Goal: Task Accomplishment & Management: Manage account settings

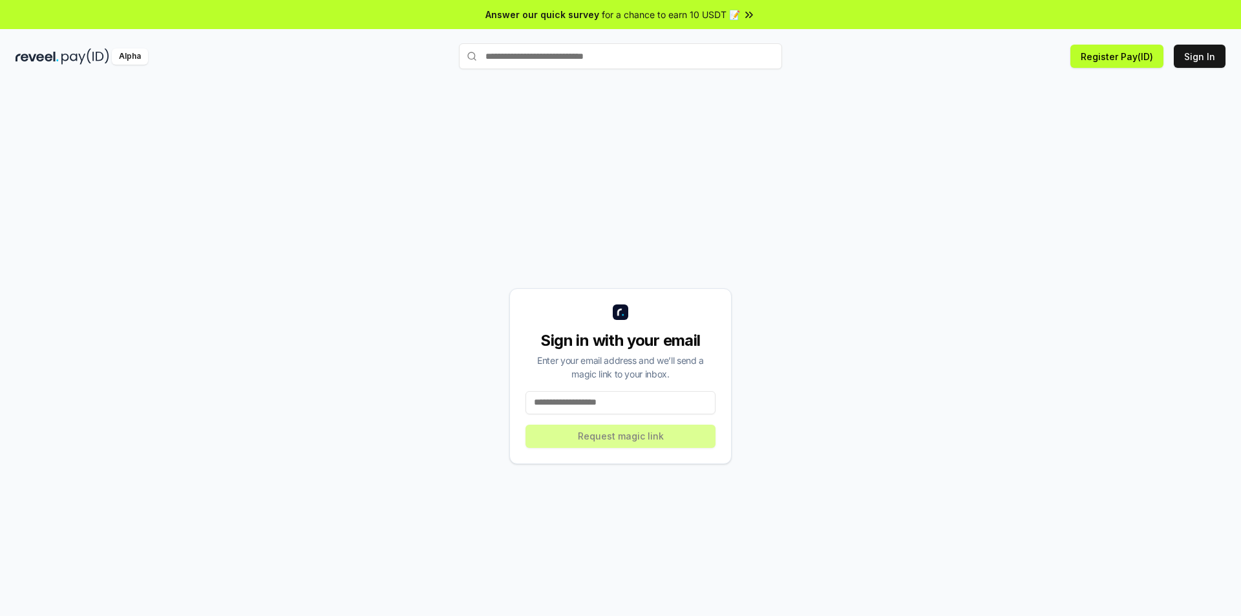
click at [638, 402] on input at bounding box center [620, 402] width 190 height 23
click at [1196, 67] on button "Sign In" at bounding box center [1199, 56] width 52 height 23
click at [1203, 54] on button "Sign In" at bounding box center [1199, 56] width 52 height 23
click at [650, 397] on input at bounding box center [620, 402] width 190 height 23
click at [620, 401] on input at bounding box center [620, 402] width 190 height 23
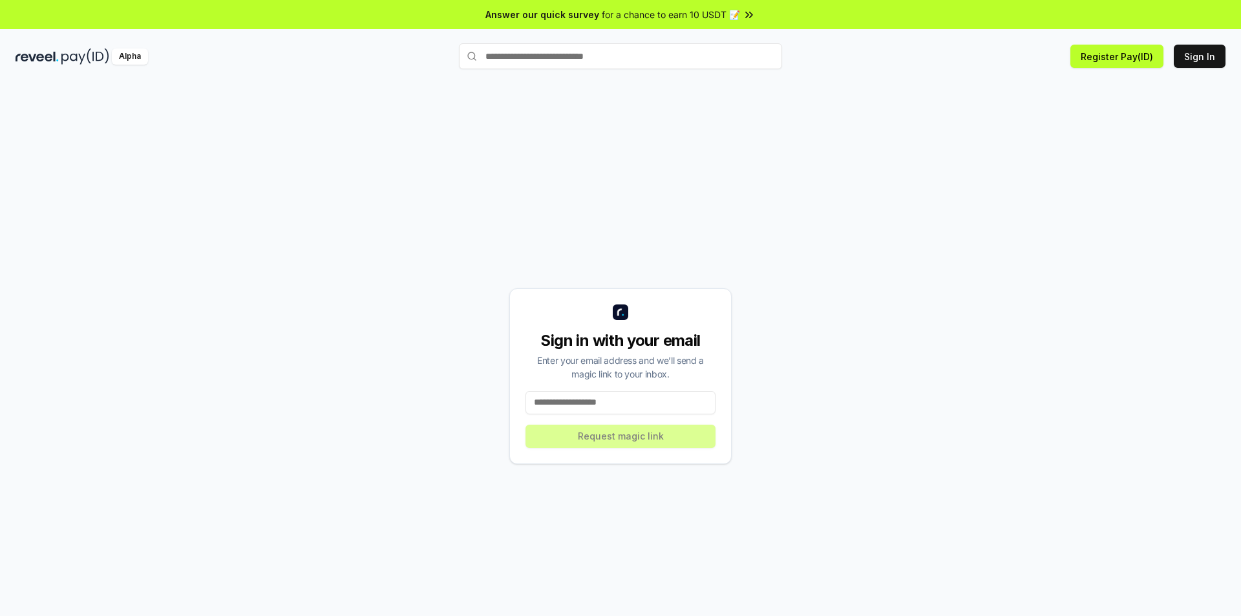
paste input "**********"
type input "**********"
click at [569, 426] on button "Request magic link" at bounding box center [620, 435] width 190 height 23
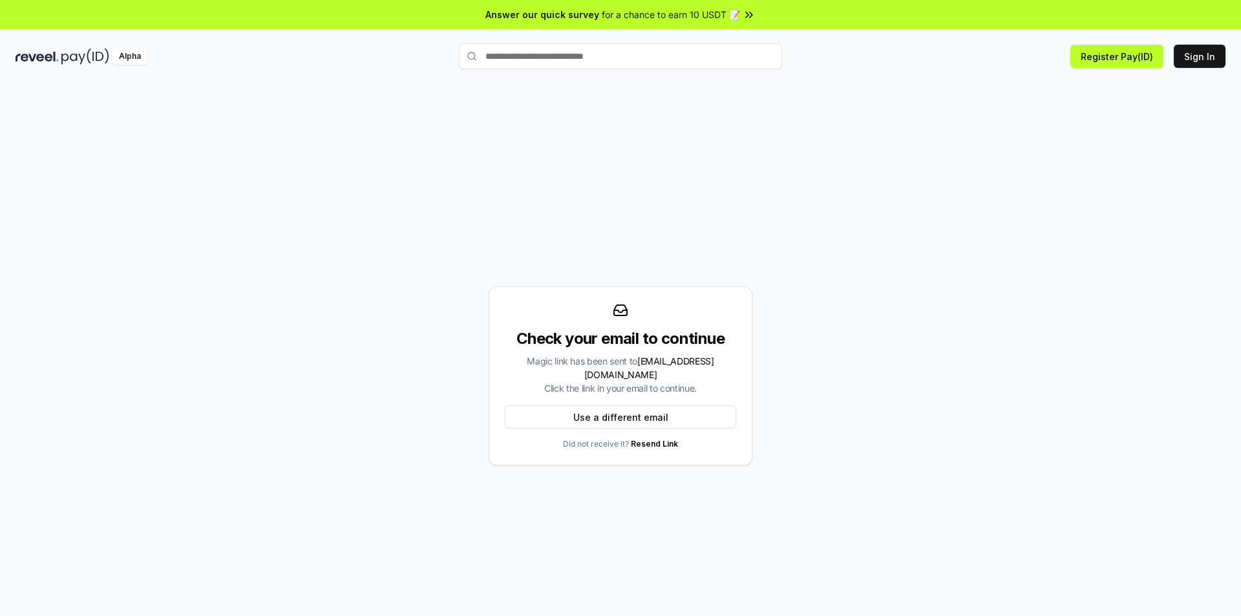
click at [633, 20] on span "for a chance to earn 10 USDT 📝" at bounding box center [671, 15] width 138 height 14
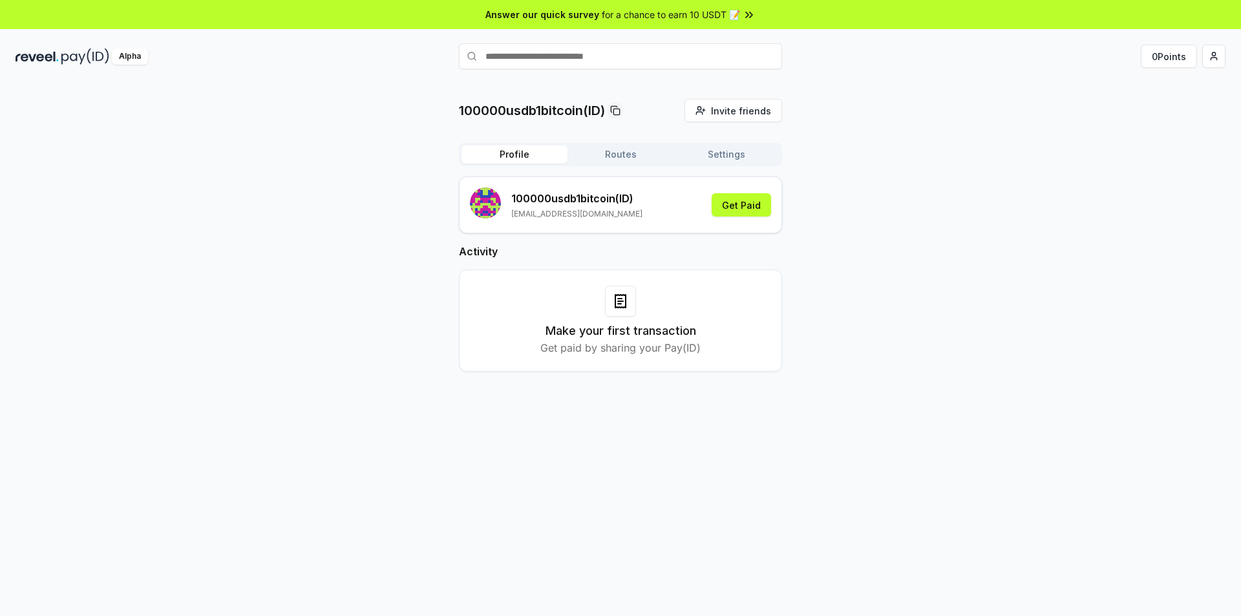
click at [457, 271] on div "100000usdb1bitcoin(ID) Invite friends Invite Profile Routes Settings 100000usdb…" at bounding box center [620, 245] width 1209 height 293
click at [728, 207] on button "Get Paid" at bounding box center [740, 204] width 59 height 23
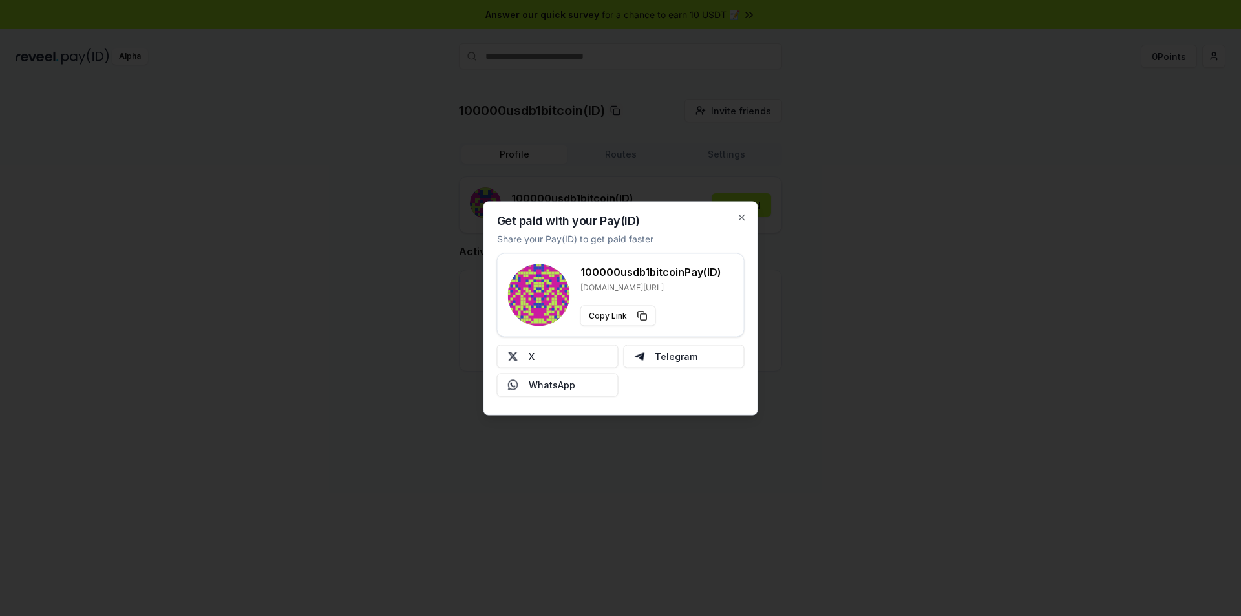
click at [869, 320] on div at bounding box center [620, 308] width 1241 height 616
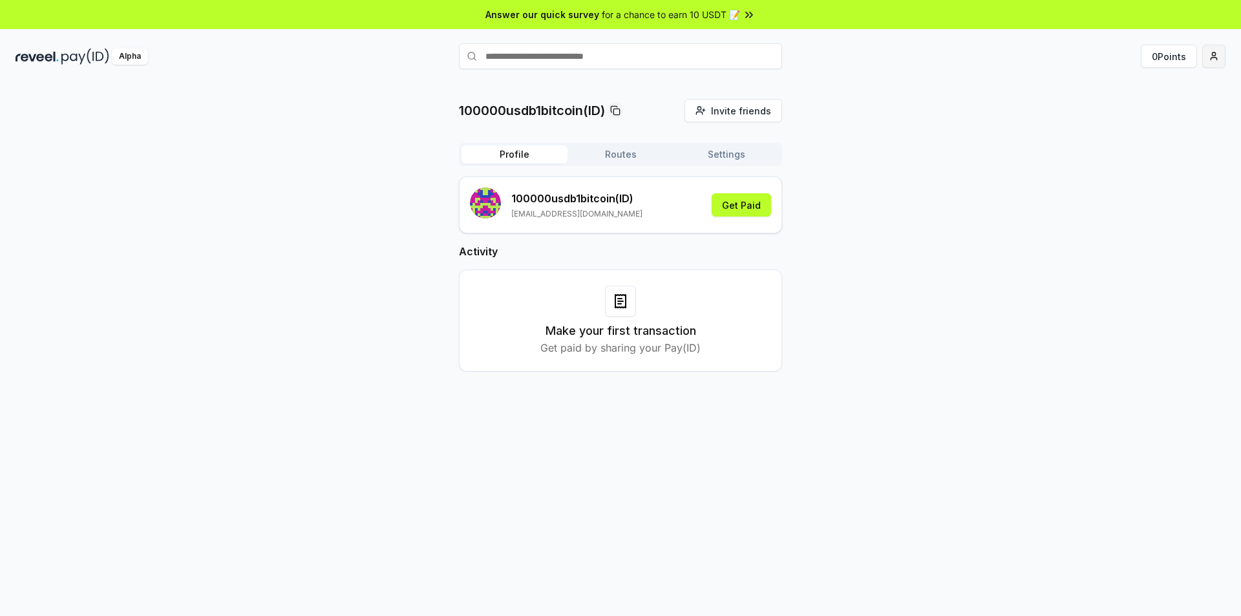
click at [1223, 63] on html "Answer our quick survey for a chance to earn 10 USDT 📝 Alpha 0 Points 100000usd…" at bounding box center [620, 308] width 1241 height 616
click at [1142, 128] on div "Connect Wallet" at bounding box center [1152, 132] width 143 height 21
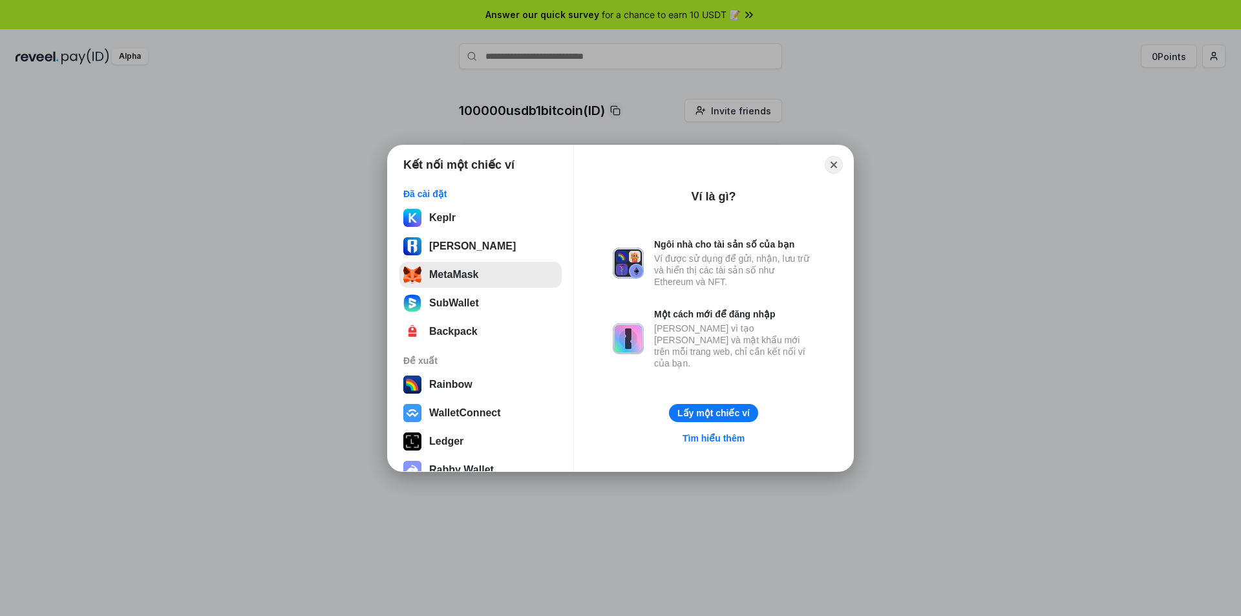
click at [485, 276] on button "MetaMask" at bounding box center [480, 275] width 162 height 26
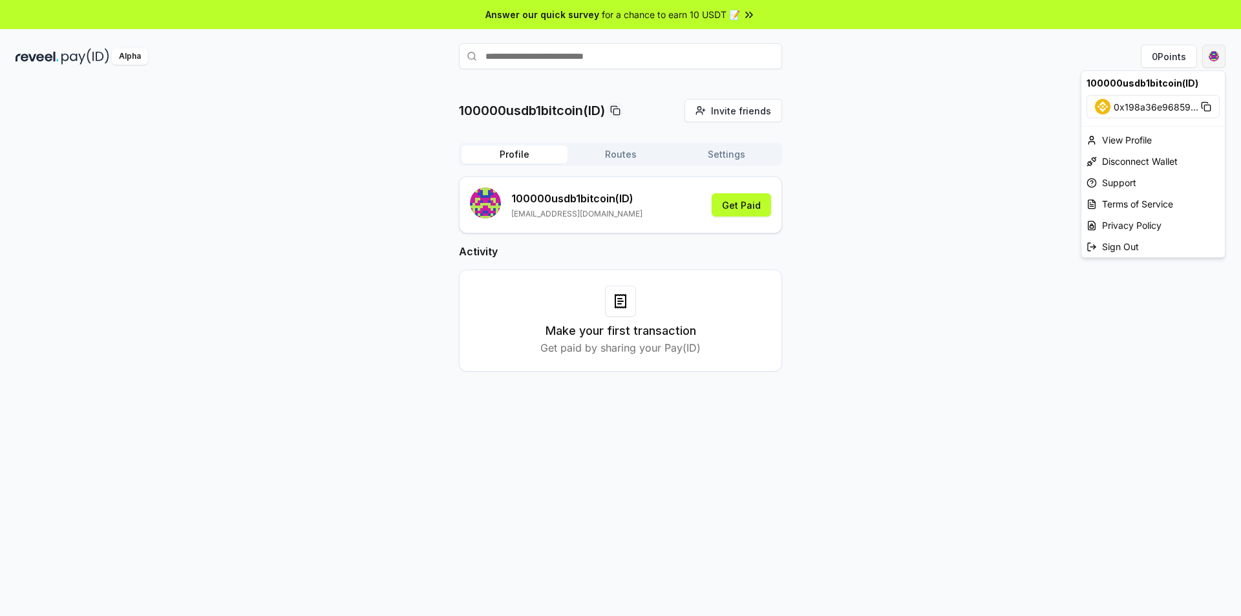
click at [1206, 60] on html "Answer our quick survey for a chance to earn 10 USDT 📝 Alpha 0 Points 100000usd…" at bounding box center [620, 308] width 1241 height 616
click at [1157, 87] on div "100000usdb1bitcoin(ID)" at bounding box center [1152, 83] width 143 height 24
click at [627, 107] on html "Answer our quick survey for a chance to earn 10 USDT 📝 Alpha 0 Points 100000usd…" at bounding box center [620, 308] width 1241 height 616
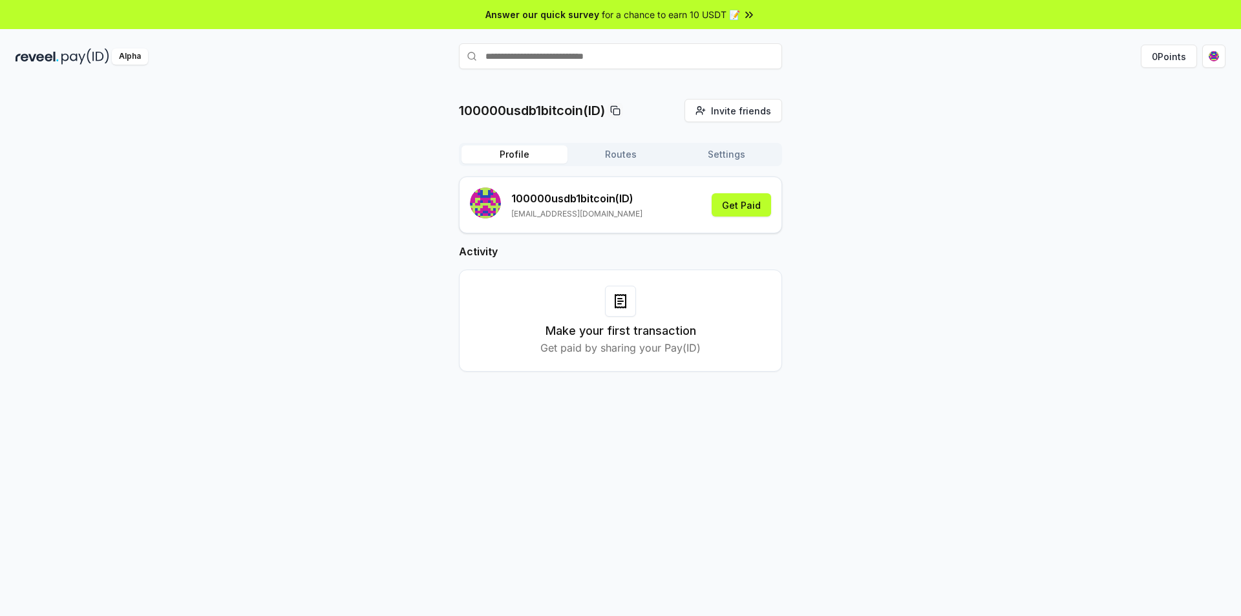
click at [616, 111] on icon at bounding box center [615, 110] width 10 height 10
